Goal: Task Accomplishment & Management: Manage account settings

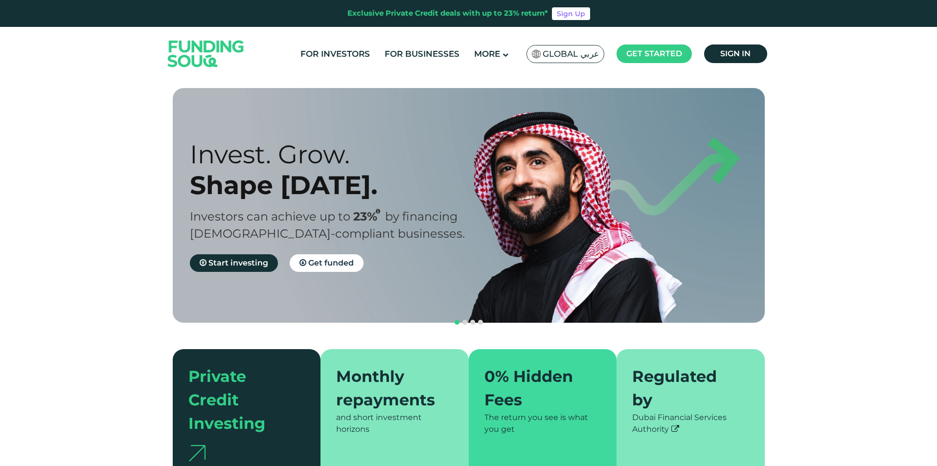
click at [737, 59] on link "Sign in" at bounding box center [735, 54] width 63 height 19
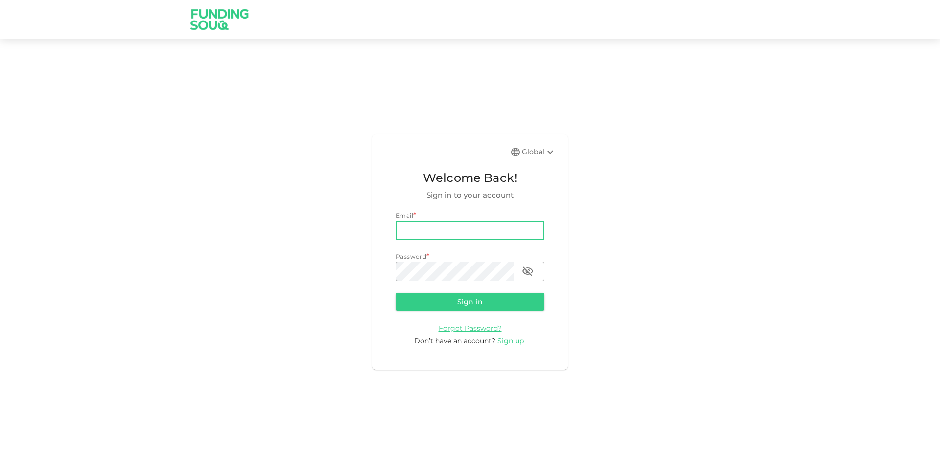
drag, startPoint x: 489, startPoint y: 223, endPoint x: 493, endPoint y: 230, distance: 7.7
click at [489, 223] on input "email" at bounding box center [469, 231] width 149 height 20
type input "[PERSON_NAME][EMAIL_ADDRESS][PERSON_NAME][DOMAIN_NAME]"
click at [395, 293] on button "Sign in" at bounding box center [469, 302] width 149 height 18
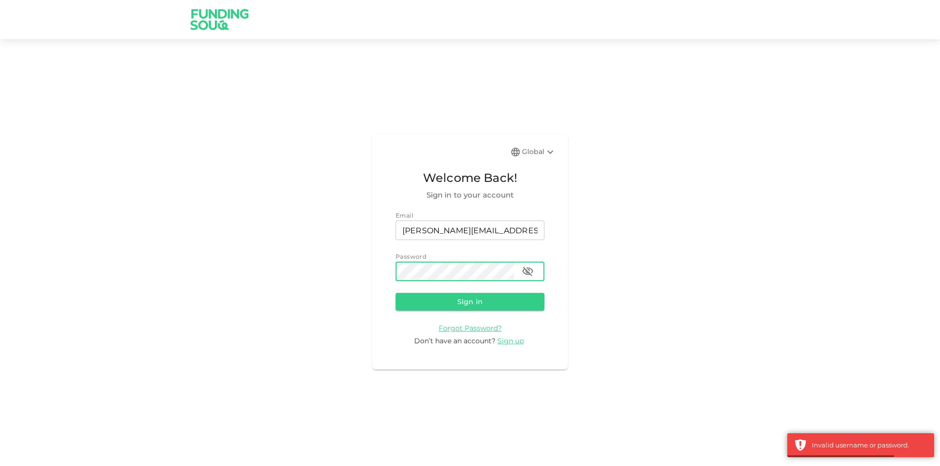
click at [528, 269] on icon "button" at bounding box center [528, 272] width 12 height 12
click at [384, 274] on div "Global Welcome Back! Sign in to your account Email email [PERSON_NAME][EMAIL_AD…" at bounding box center [470, 252] width 196 height 235
click at [395, 293] on button "Sign in" at bounding box center [469, 302] width 149 height 18
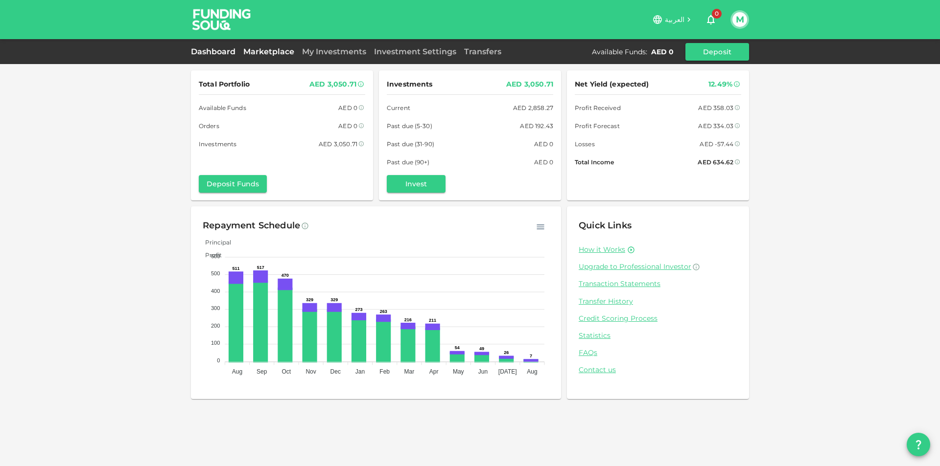
click at [285, 52] on link "Marketplace" at bounding box center [268, 51] width 59 height 9
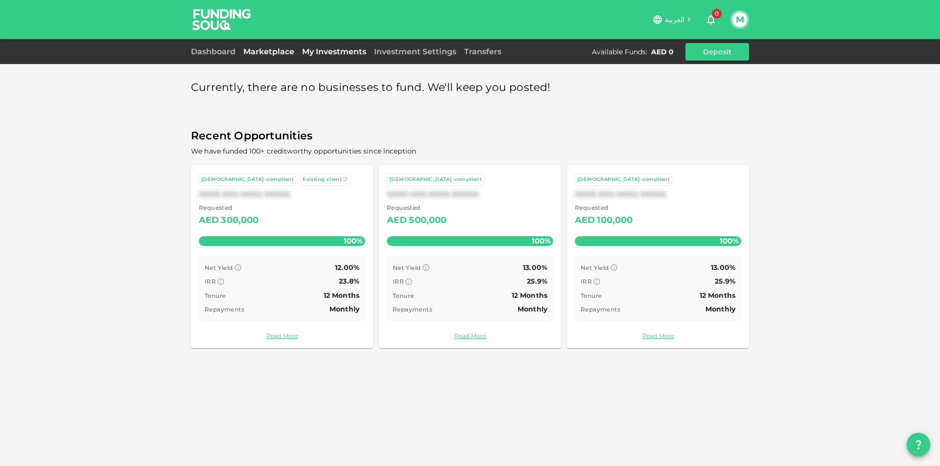
click at [319, 50] on link "My Investments" at bounding box center [334, 51] width 72 height 9
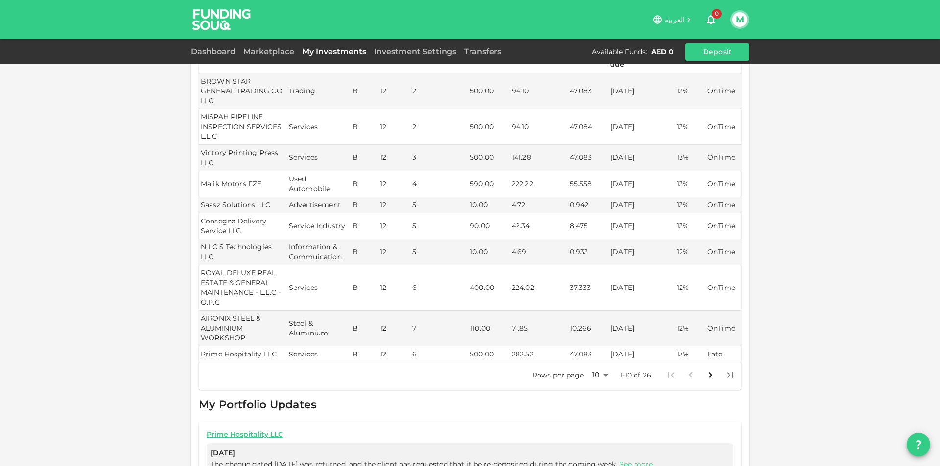
scroll to position [147, 0]
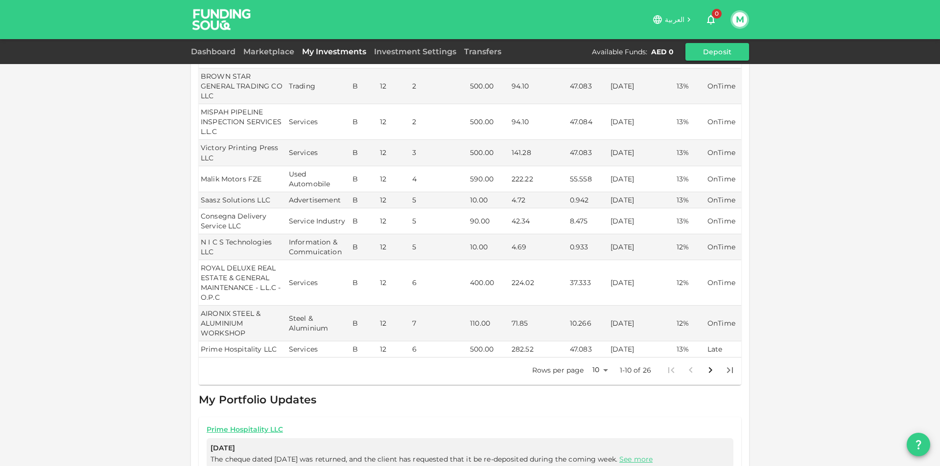
click at [598, 362] on body "العربية 0 M Dashboard Marketplace My Investments Investment Settings Transfers …" at bounding box center [470, 233] width 940 height 466
click at [593, 405] on li "50" at bounding box center [596, 410] width 29 height 18
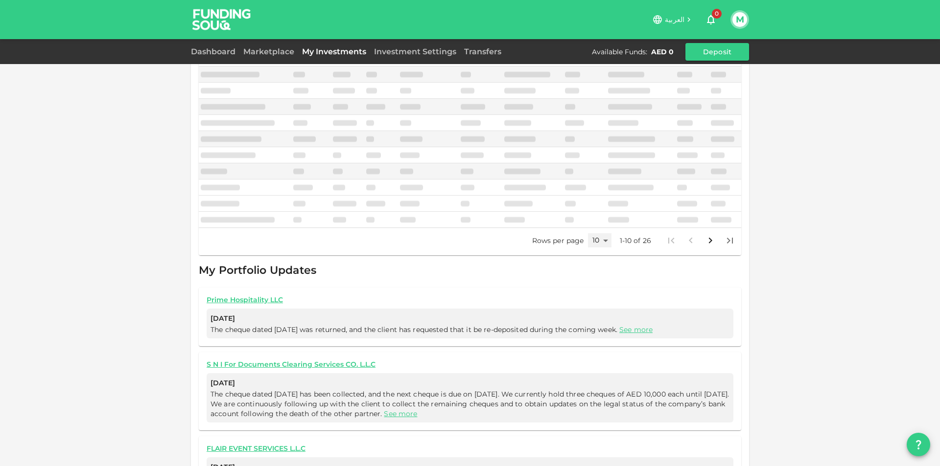
type input "50"
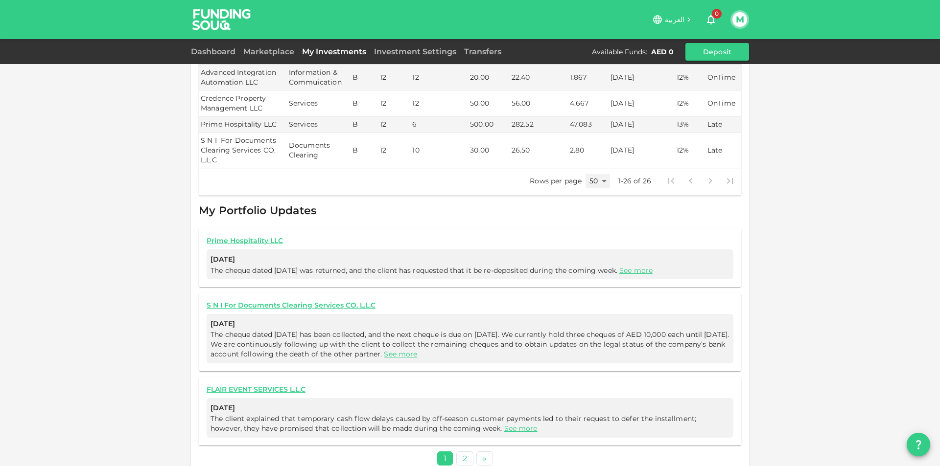
scroll to position [792, 0]
click at [456, 450] on link "2" at bounding box center [464, 457] width 17 height 14
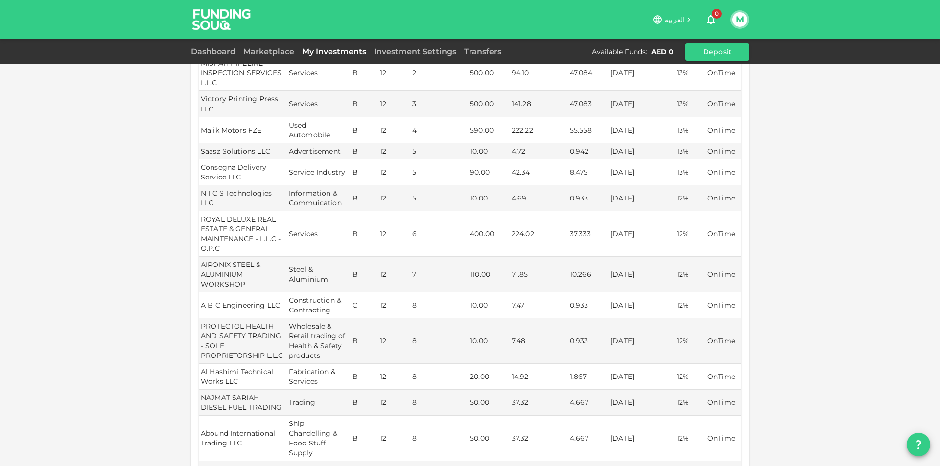
scroll to position [147, 0]
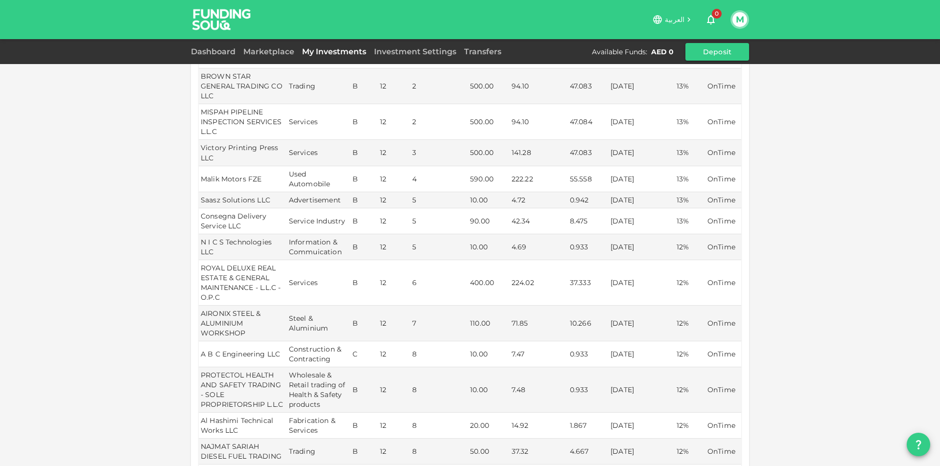
click at [733, 19] on button "M" at bounding box center [739, 19] width 15 height 15
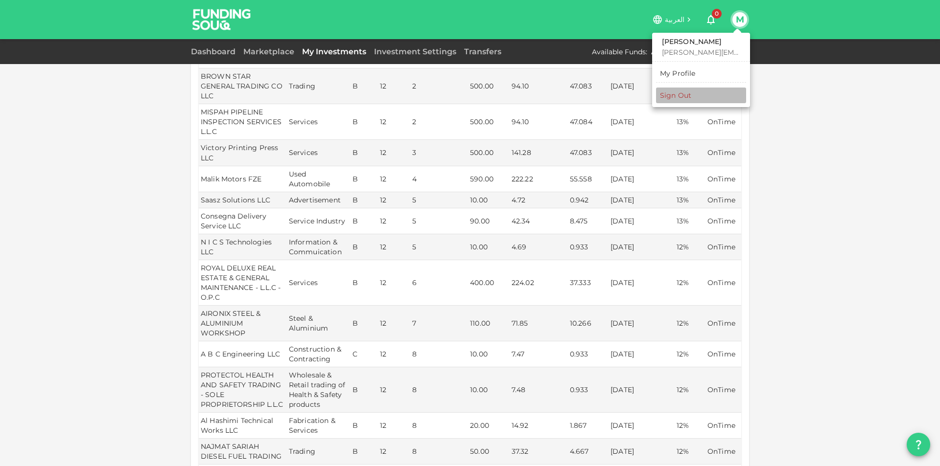
click at [692, 92] on li "Sign Out" at bounding box center [701, 96] width 90 height 16
